Goal: Information Seeking & Learning: Find specific fact

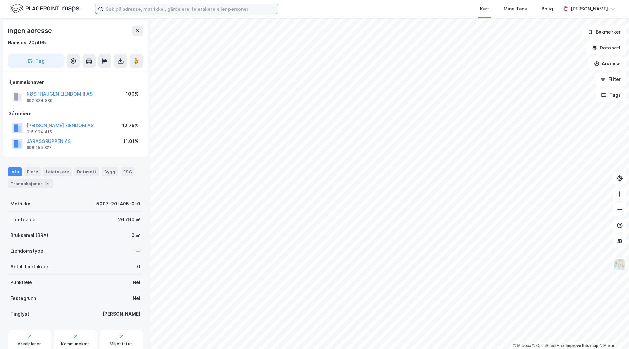
click at [155, 10] on input at bounding box center [190, 9] width 175 height 10
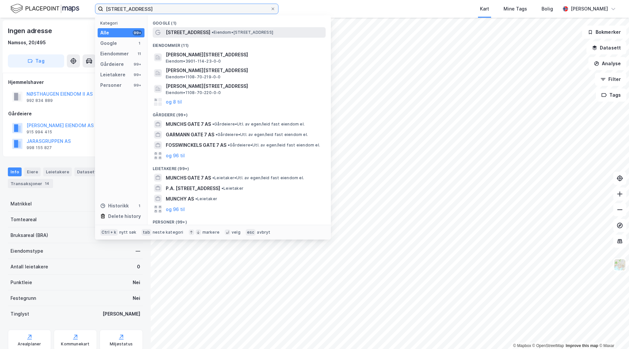
type input "[STREET_ADDRESS]"
click at [212, 32] on span "• Eiendom • [STREET_ADDRESS]" at bounding box center [243, 32] width 62 height 5
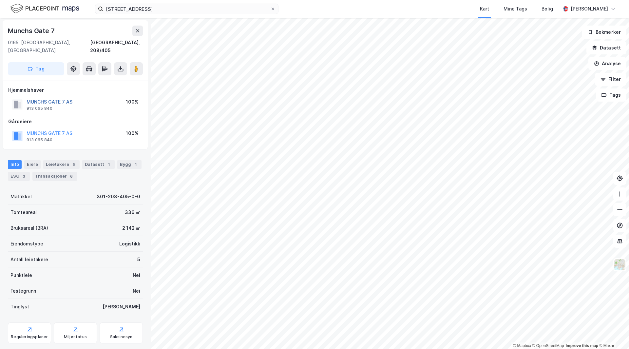
click at [0, 0] on button "MUNCHS GATE 7 AS" at bounding box center [0, 0] width 0 height 0
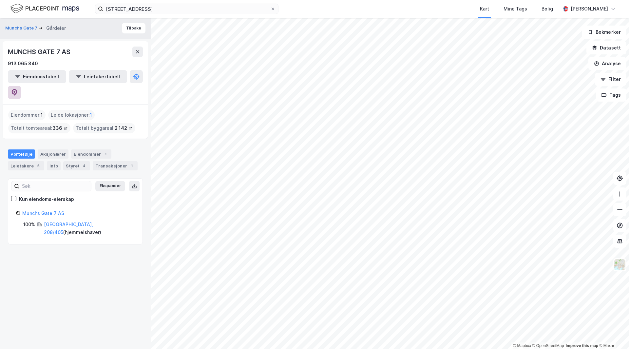
click at [21, 86] on button at bounding box center [14, 92] width 13 height 13
click at [123, 5] on input "[STREET_ADDRESS]" at bounding box center [186, 9] width 167 height 10
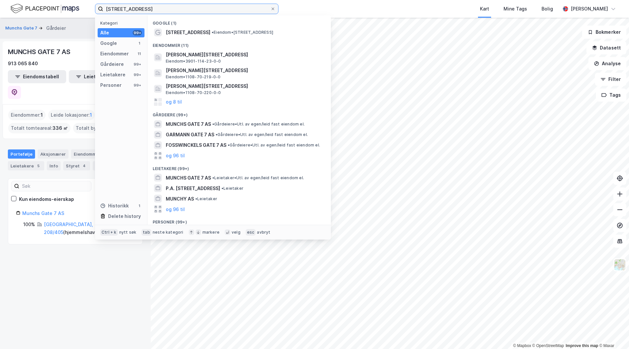
click at [123, 5] on input "[STREET_ADDRESS]" at bounding box center [186, 9] width 167 height 10
